Goal: Information Seeking & Learning: Learn about a topic

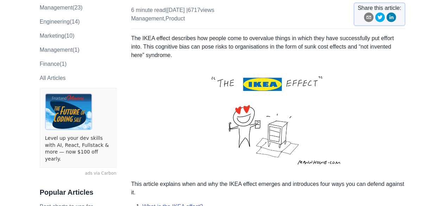
scroll to position [70, 0]
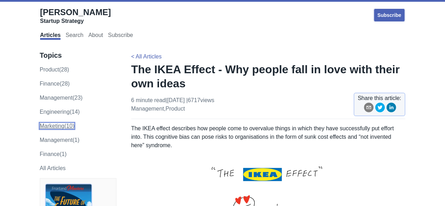
click at [55, 127] on link "marketing (10)" at bounding box center [57, 126] width 35 height 6
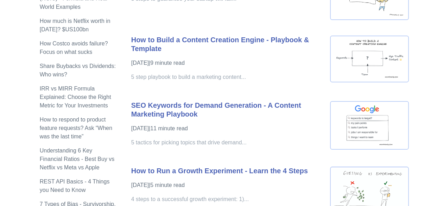
scroll to position [458, 0]
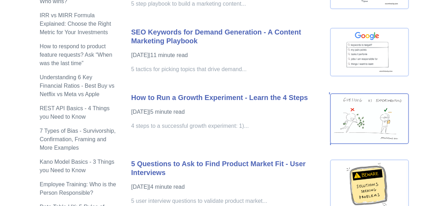
click at [378, 112] on img at bounding box center [369, 118] width 79 height 50
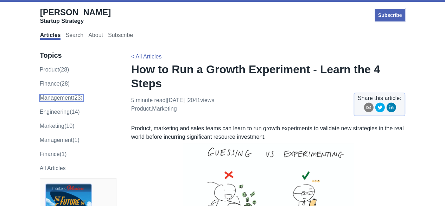
click at [57, 100] on link "management (23)" at bounding box center [61, 98] width 43 height 6
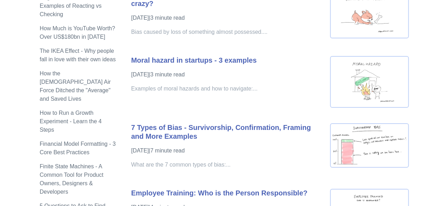
scroll to position [845, 0]
